Goal: Task Accomplishment & Management: Use online tool/utility

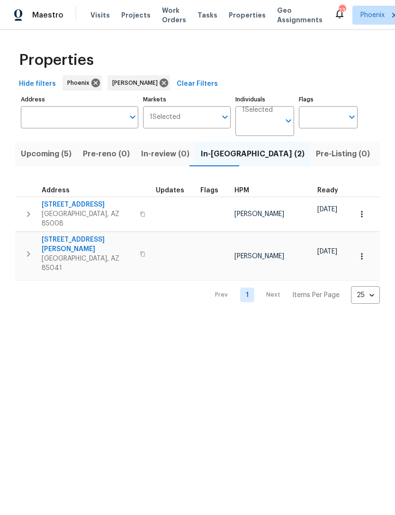
click at [34, 153] on span "Upcoming (5)" at bounding box center [46, 153] width 51 height 13
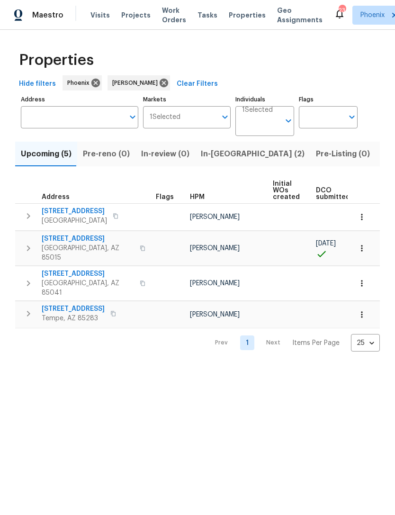
click at [88, 153] on span "Pre-reno (0)" at bounding box center [106, 153] width 47 height 13
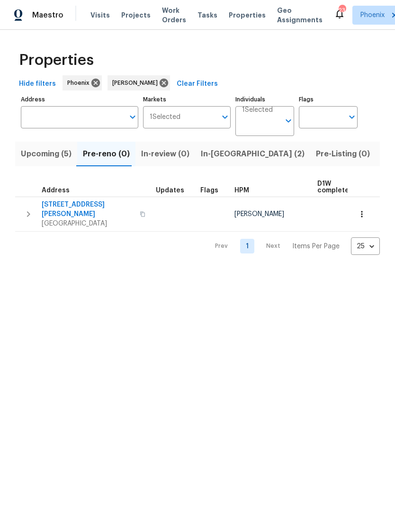
click at [365, 212] on icon "button" at bounding box center [362, 214] width 9 height 9
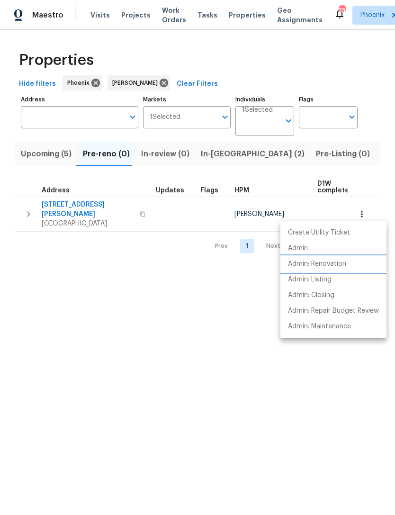
click at [339, 264] on p "Admin: Renovation" at bounding box center [317, 264] width 58 height 10
click at [78, 278] on div at bounding box center [197, 257] width 395 height 515
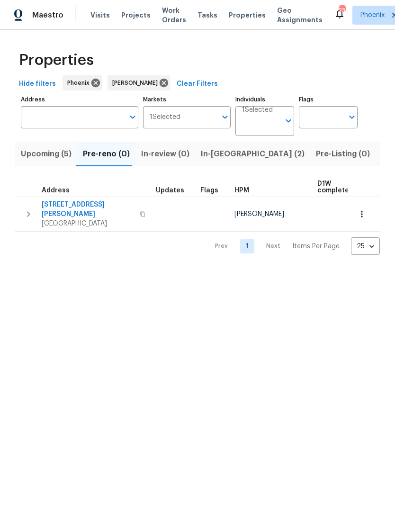
click at [60, 207] on span "1623 N Beverly" at bounding box center [88, 209] width 92 height 19
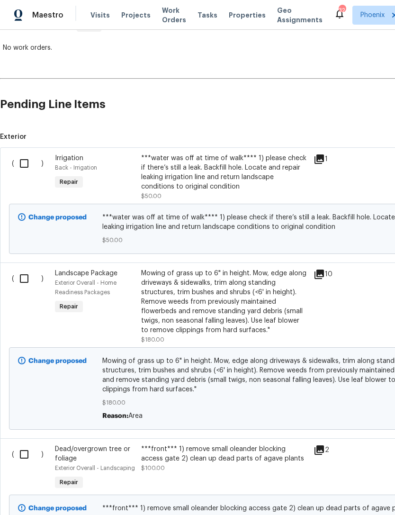
scroll to position [169, 0]
click at [23, 165] on input "checkbox" at bounding box center [27, 164] width 27 height 20
checkbox input "true"
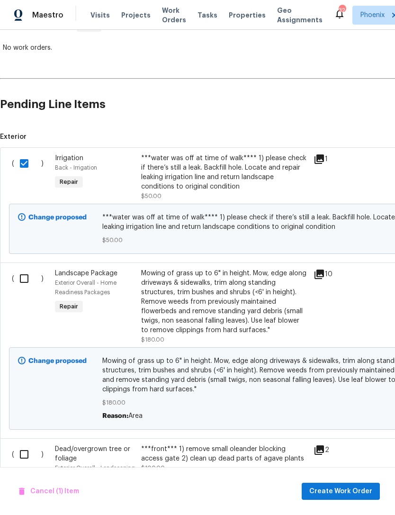
click at [26, 285] on input "checkbox" at bounding box center [27, 279] width 27 height 20
checkbox input "true"
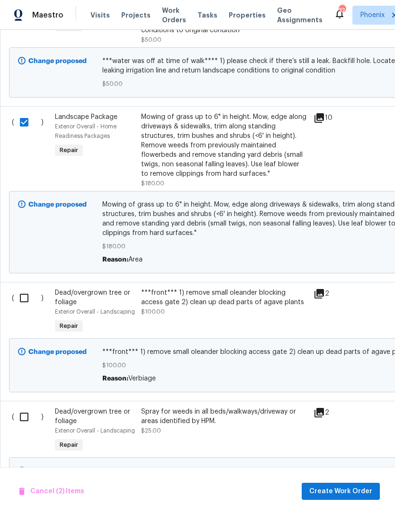
scroll to position [325, 0]
click at [27, 299] on input "checkbox" at bounding box center [27, 298] width 27 height 20
checkbox input "true"
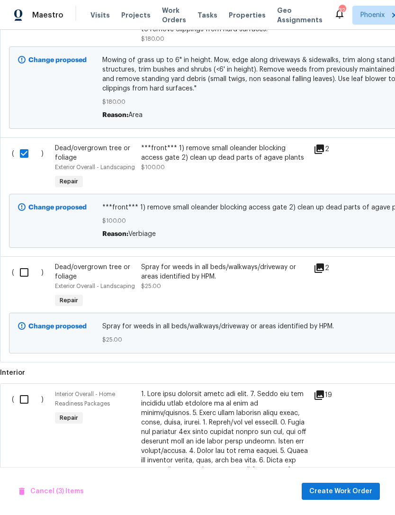
scroll to position [470, 0]
click at [24, 273] on input "checkbox" at bounding box center [27, 273] width 27 height 20
checkbox input "true"
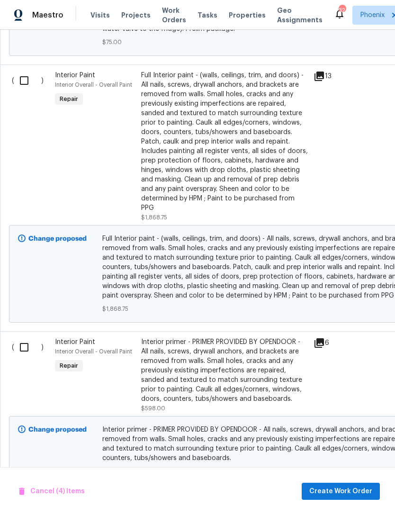
scroll to position [1360, 0]
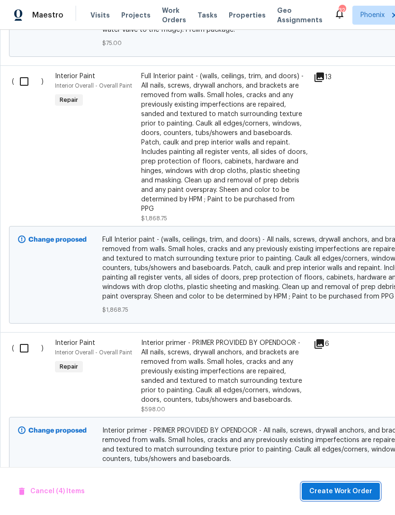
click at [346, 491] on span "Create Work Order" at bounding box center [341, 492] width 63 height 12
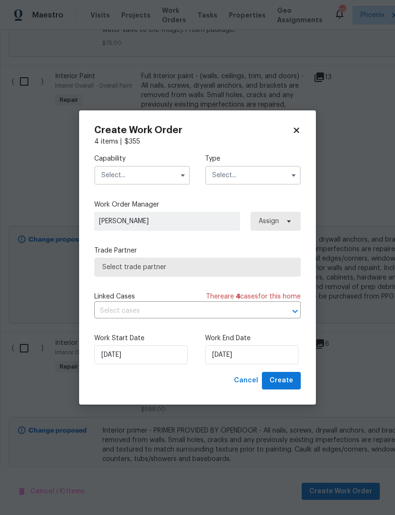
click at [156, 181] on input "text" at bounding box center [142, 175] width 96 height 19
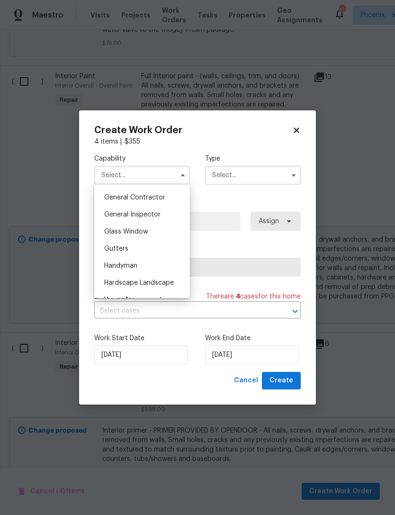
scroll to position [476, 0]
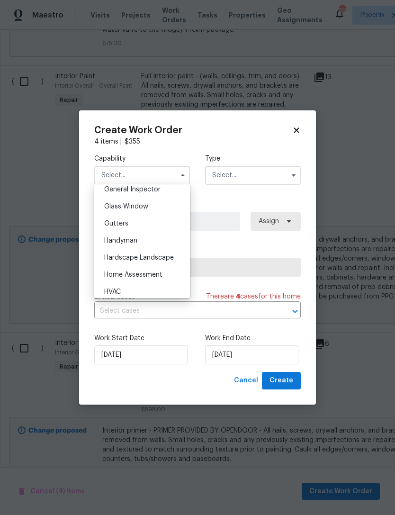
click at [167, 259] on span "Hardscape Landscape" at bounding box center [139, 258] width 70 height 7
type input "Hardscape Landscape"
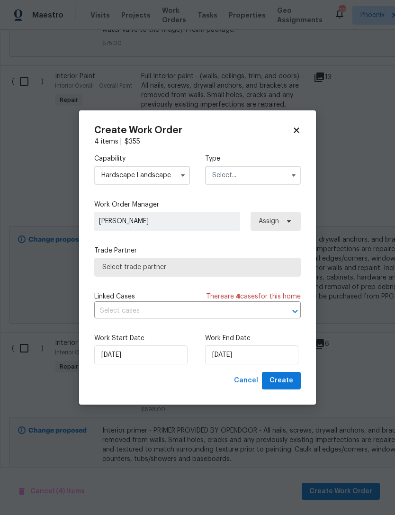
click at [258, 177] on input "text" at bounding box center [253, 175] width 96 height 19
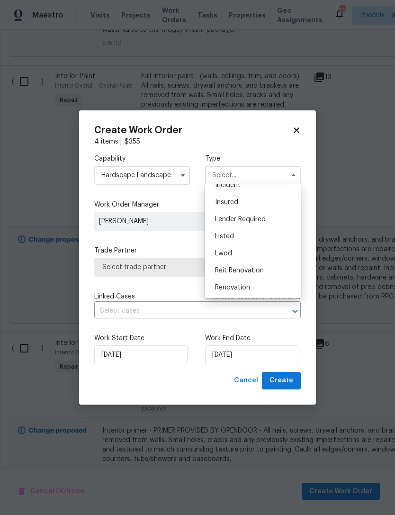
scroll to position [41, 0]
click at [248, 294] on span "Renovation" at bounding box center [232, 291] width 35 height 7
type input "Renovation"
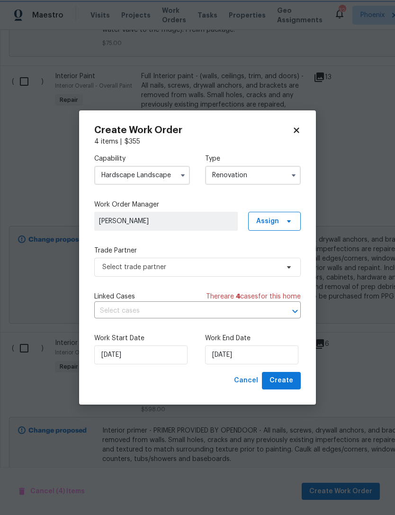
scroll to position [0, 0]
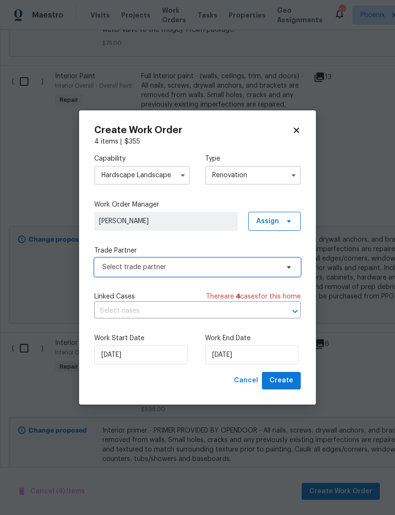
click at [230, 271] on span "Select trade partner" at bounding box center [190, 267] width 177 height 9
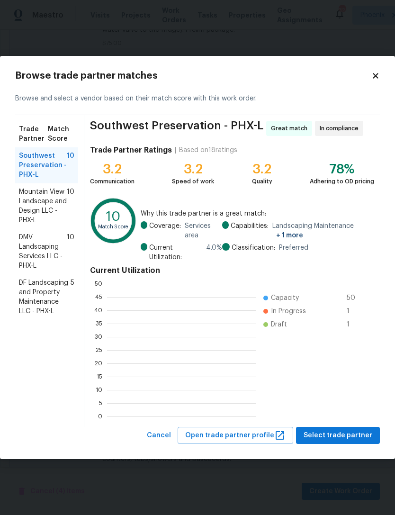
scroll to position [133, 149]
click at [348, 436] on span "Select trade partner" at bounding box center [338, 436] width 69 height 12
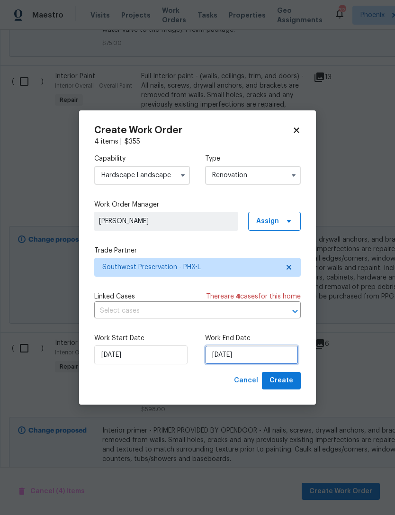
click at [276, 357] on input "[DATE]" at bounding box center [251, 355] width 93 height 19
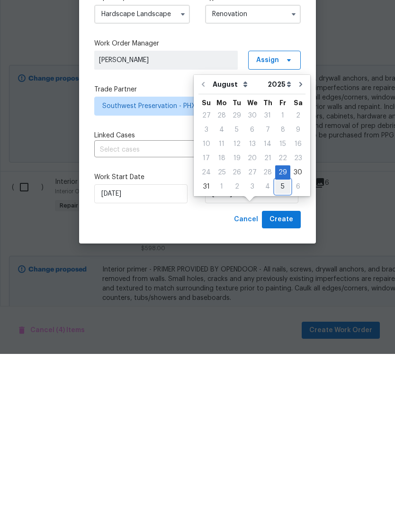
click at [281, 341] on div "5" at bounding box center [282, 347] width 15 height 13
type input "[DATE]"
select select "8"
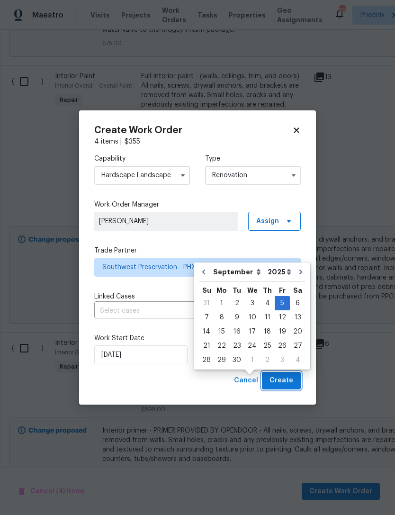
click at [292, 382] on span "Create" at bounding box center [282, 381] width 24 height 12
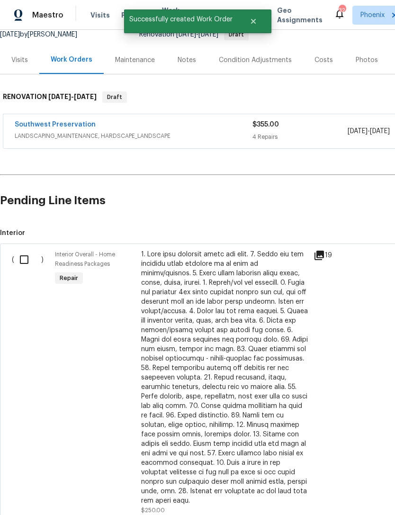
scroll to position [99, 0]
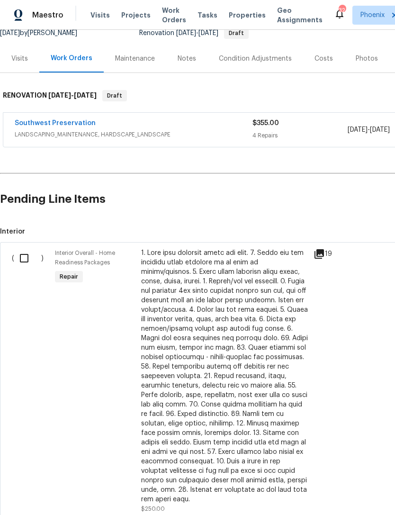
click at [32, 248] on input "checkbox" at bounding box center [27, 258] width 27 height 20
checkbox input "true"
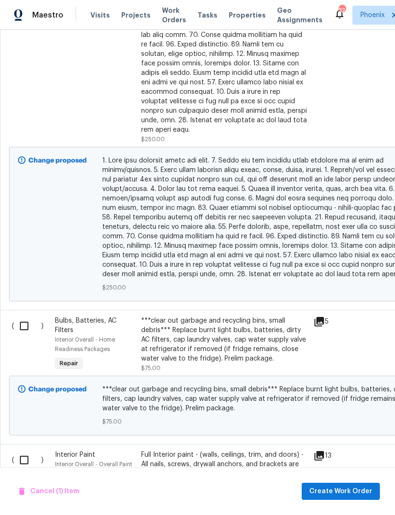
scroll to position [469, 0]
click at [32, 316] on input "checkbox" at bounding box center [27, 326] width 27 height 20
checkbox input "true"
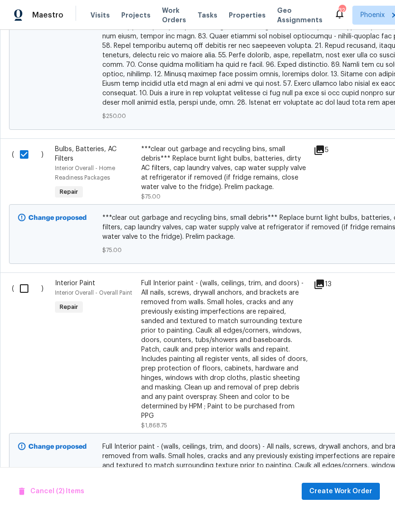
scroll to position [0, 0]
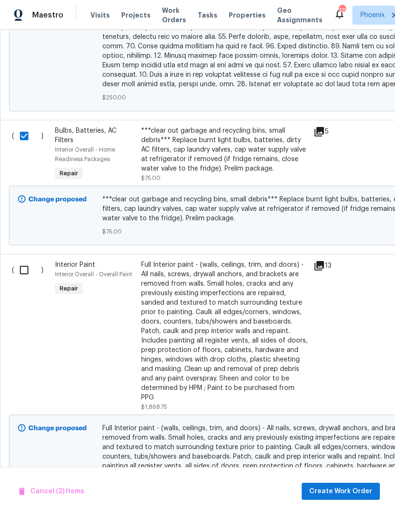
click at [28, 260] on input "checkbox" at bounding box center [27, 270] width 27 height 20
checkbox input "true"
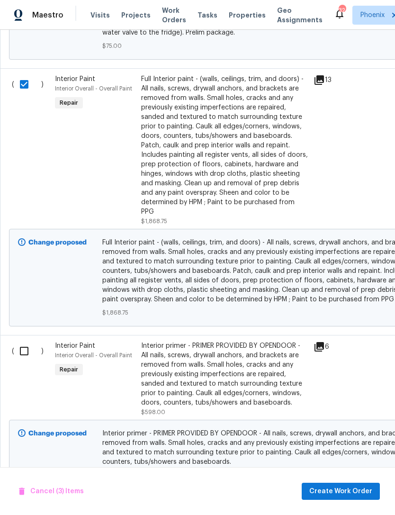
click at [21, 341] on input "checkbox" at bounding box center [27, 351] width 27 height 20
checkbox input "true"
click at [359, 496] on span "Create Work Order" at bounding box center [341, 492] width 63 height 12
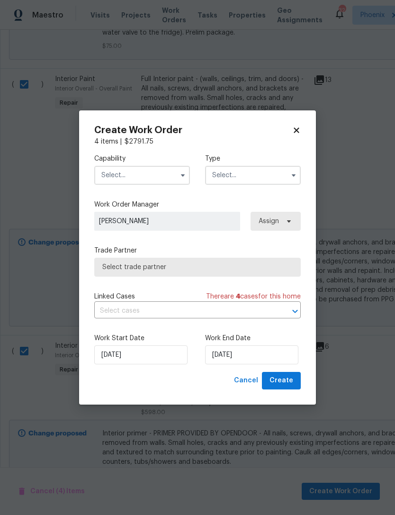
click at [157, 173] on input "text" at bounding box center [142, 175] width 96 height 19
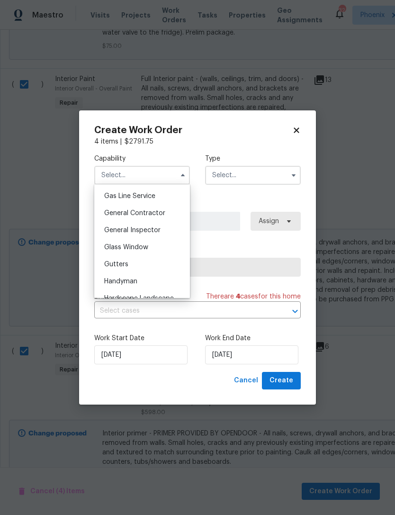
click at [158, 211] on span "General Contractor" at bounding box center [134, 213] width 61 height 7
type input "General Contractor"
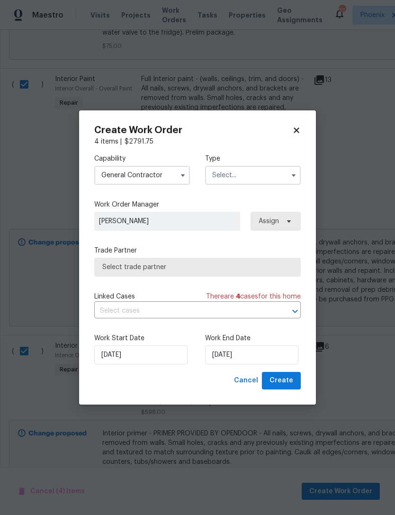
click at [265, 172] on input "text" at bounding box center [253, 175] width 96 height 19
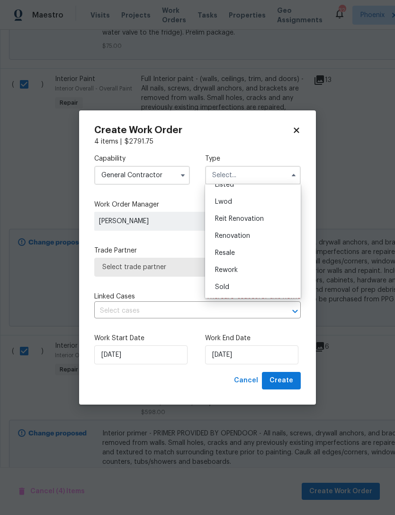
click at [259, 236] on div "Renovation" at bounding box center [253, 236] width 91 height 17
type input "Renovation"
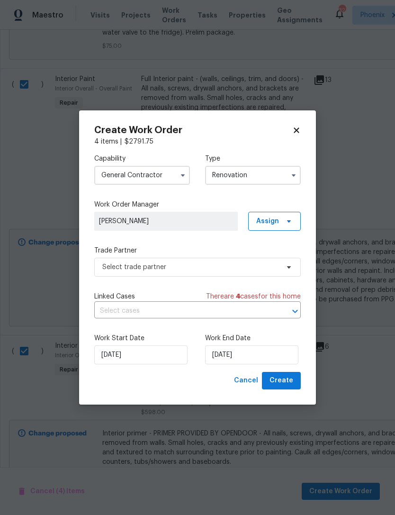
click at [204, 222] on span "[PERSON_NAME]" at bounding box center [166, 221] width 134 height 9
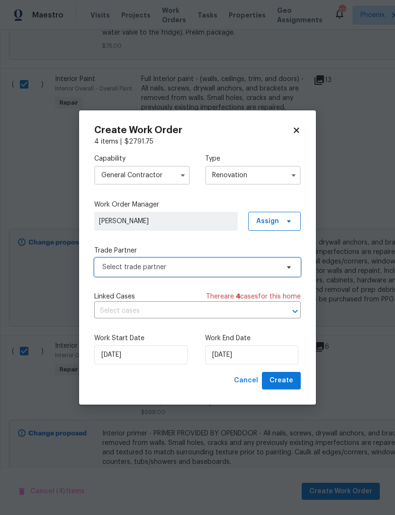
click at [217, 275] on span "Select trade partner" at bounding box center [197, 267] width 207 height 19
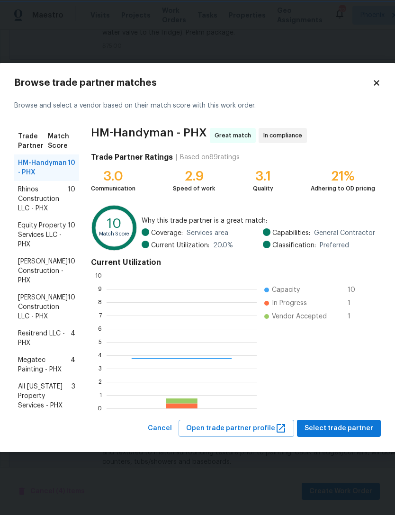
scroll to position [133, 150]
click at [30, 267] on span "[PERSON_NAME] Construction - PHX" at bounding box center [43, 271] width 50 height 28
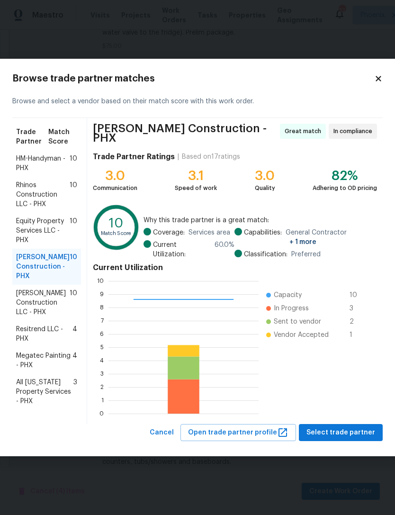
click at [340, 427] on span "Select trade partner" at bounding box center [341, 433] width 69 height 12
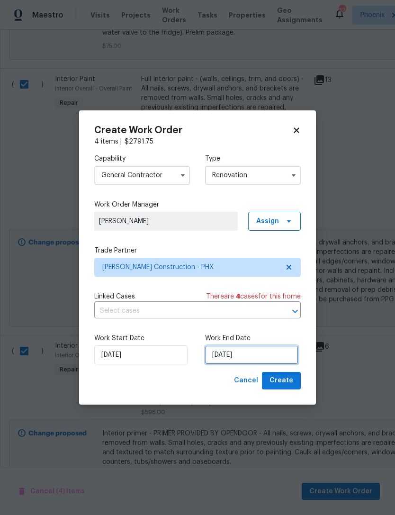
click at [273, 359] on input "[DATE]" at bounding box center [251, 355] width 93 height 19
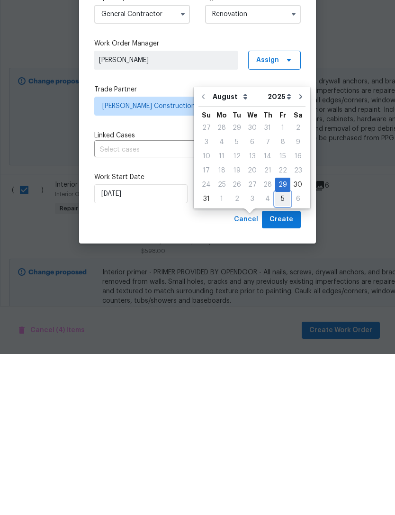
click at [281, 354] on div "5" at bounding box center [282, 360] width 15 height 13
type input "[DATE]"
select select "8"
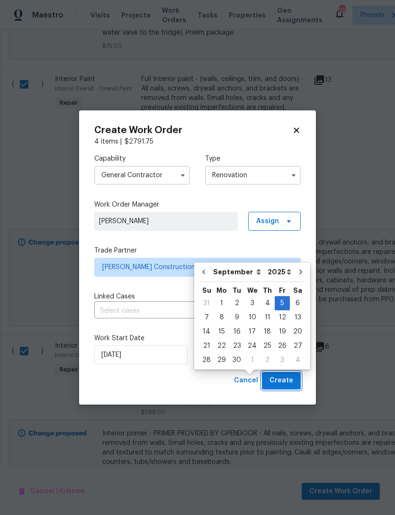
click at [287, 385] on span "Create" at bounding box center [282, 381] width 24 height 12
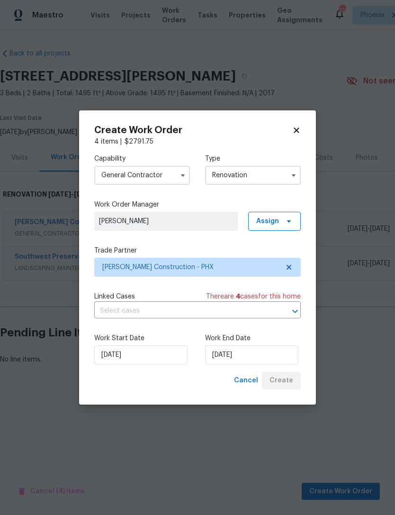
scroll to position [0, 0]
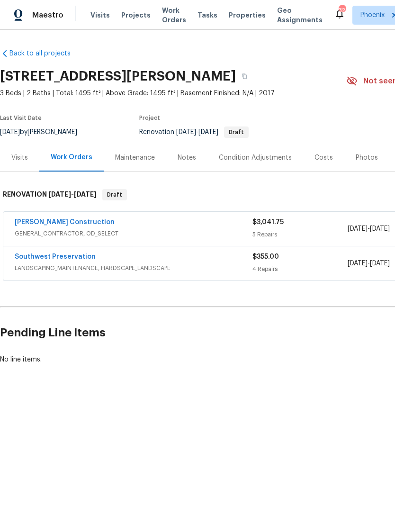
click at [34, 222] on link "Strasser Construction" at bounding box center [65, 222] width 100 height 7
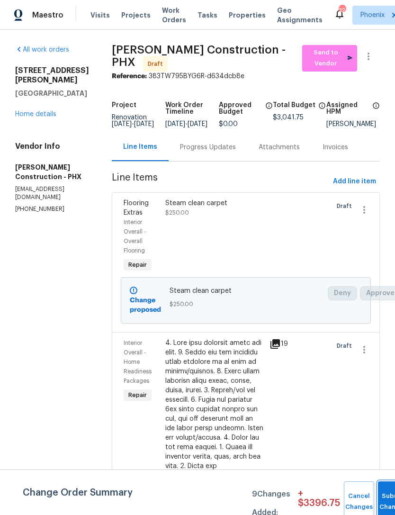
click at [383, 501] on span "Submit Changes" at bounding box center [393, 502] width 21 height 22
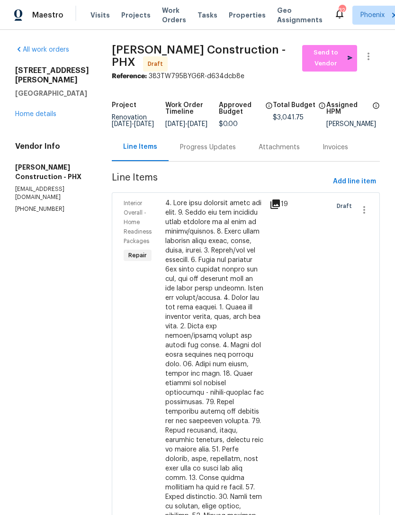
click at [27, 111] on link "Home details" at bounding box center [35, 114] width 41 height 7
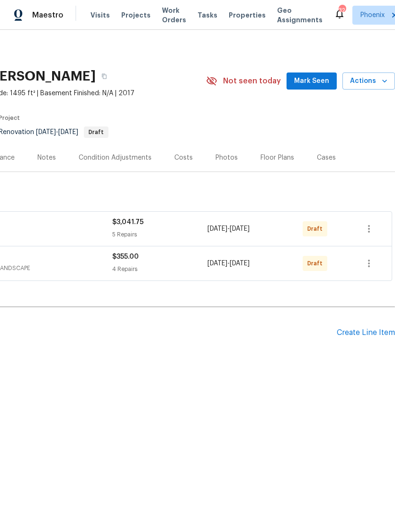
scroll to position [0, 140]
click at [316, 80] on span "Mark Seen" at bounding box center [311, 81] width 35 height 12
click at [373, 228] on icon "button" at bounding box center [369, 228] width 11 height 11
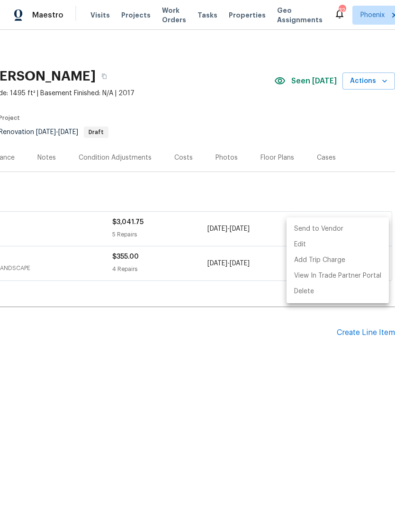
click at [352, 226] on li "Send to Vendor" at bounding box center [338, 229] width 102 height 16
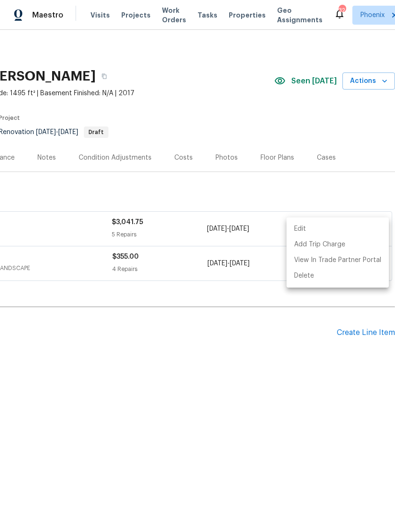
click at [225, 384] on div at bounding box center [197, 257] width 395 height 515
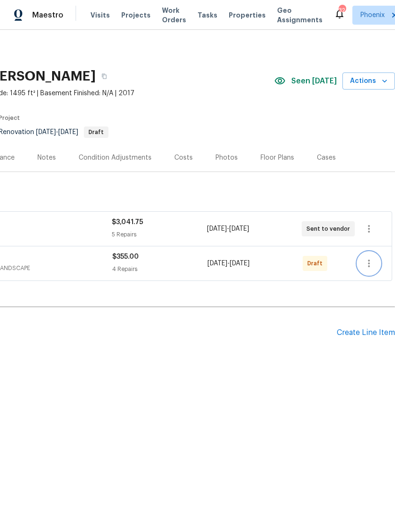
click at [370, 260] on icon "button" at bounding box center [369, 263] width 11 height 11
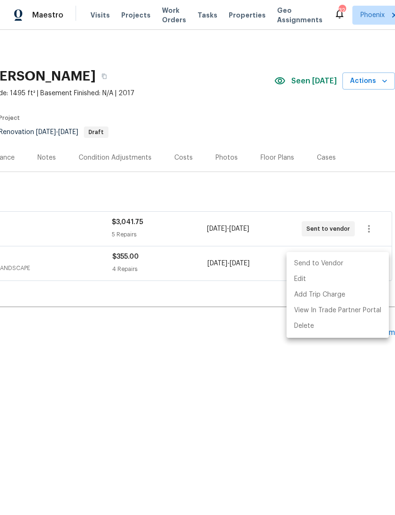
click at [348, 266] on li "Send to Vendor" at bounding box center [338, 264] width 102 height 16
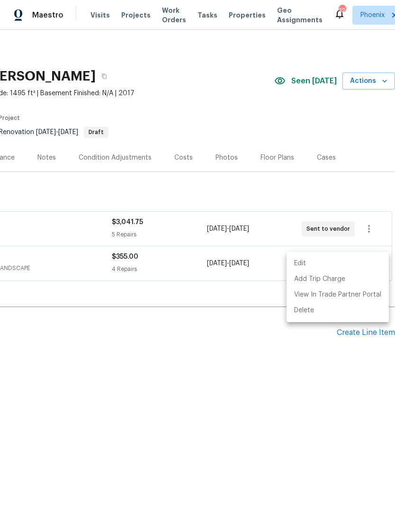
click at [215, 404] on div at bounding box center [197, 257] width 395 height 515
